Goal: Find specific page/section: Find specific page/section

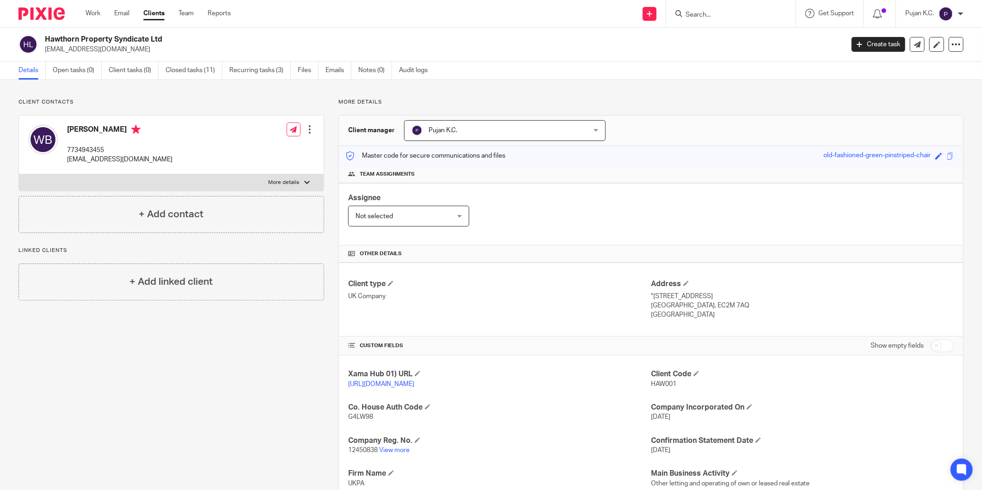
click at [717, 17] on input "Search" at bounding box center [726, 15] width 83 height 8
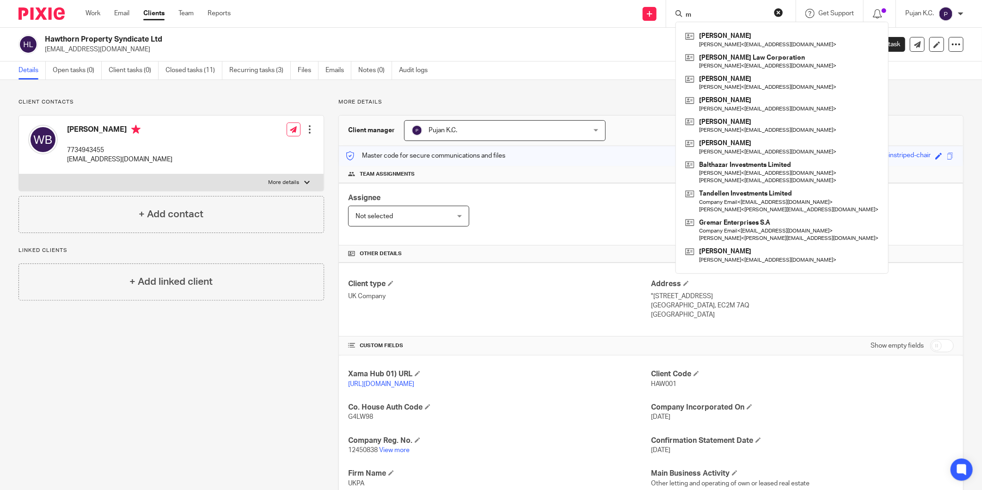
type input "m"
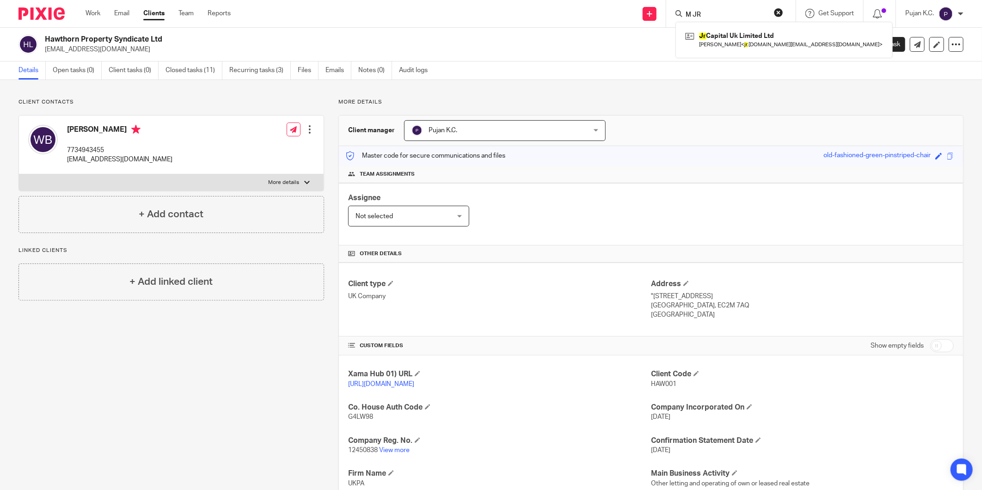
type input "M JR"
click at [780, 14] on button "reset" at bounding box center [778, 12] width 9 height 9
click at [719, 21] on div at bounding box center [730, 13] width 129 height 27
click at [719, 16] on input "Search" at bounding box center [726, 15] width 83 height 8
click at [687, 12] on input "Search" at bounding box center [726, 15] width 83 height 8
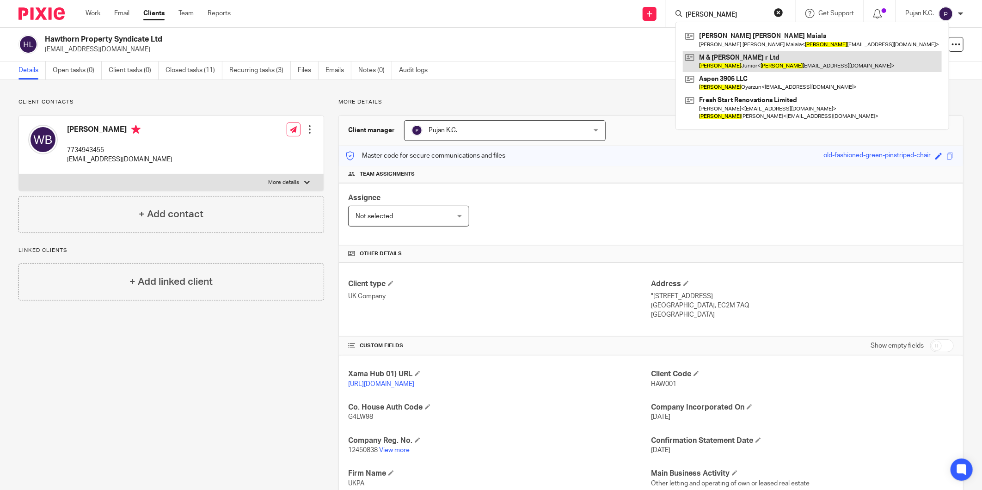
type input "miguel"
click at [731, 56] on link at bounding box center [812, 61] width 259 height 21
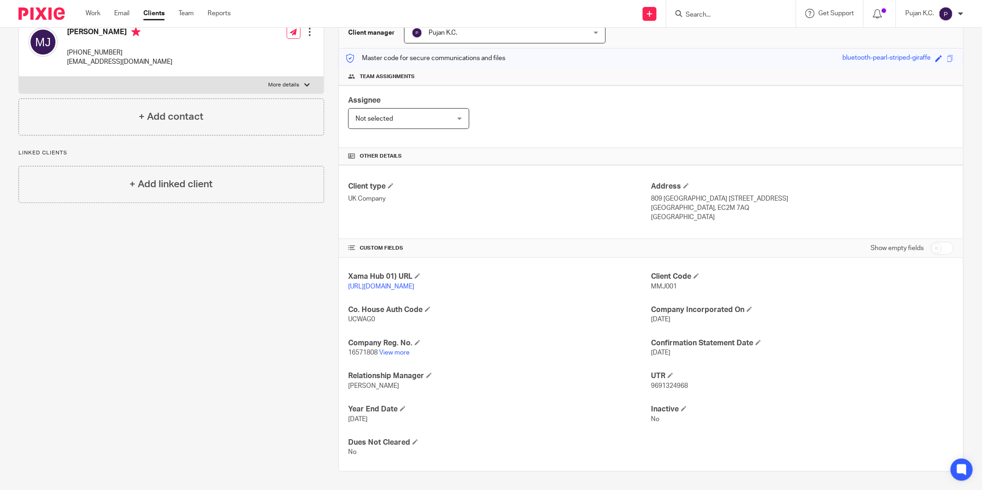
scroll to position [98, 0]
click at [386, 353] on link "View more" at bounding box center [394, 352] width 31 height 6
